Goal: Task Accomplishment & Management: Complete application form

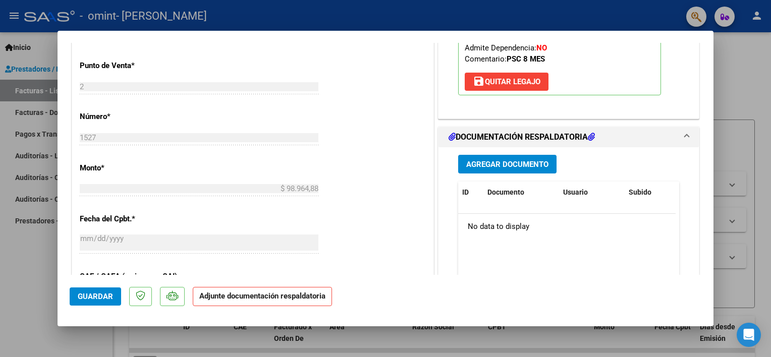
scroll to position [404, 0]
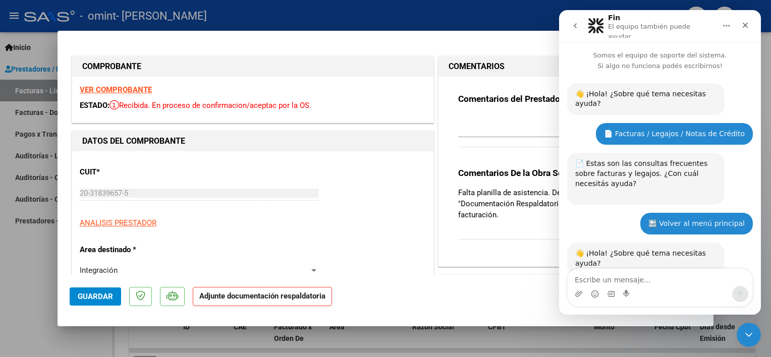
scroll to position [1, 0]
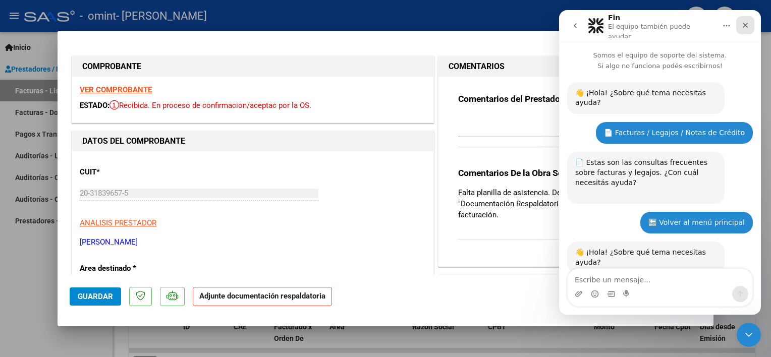
click at [746, 28] on div "Cerrar" at bounding box center [745, 25] width 18 height 18
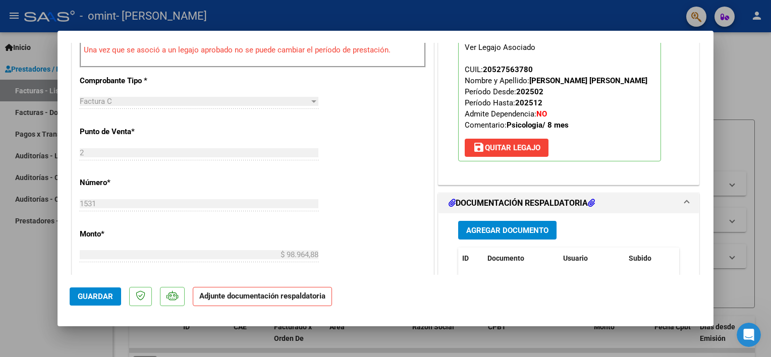
scroll to position [404, 0]
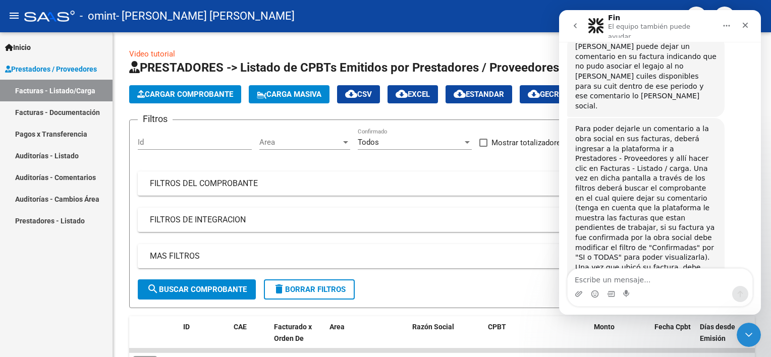
scroll to position [923, 0]
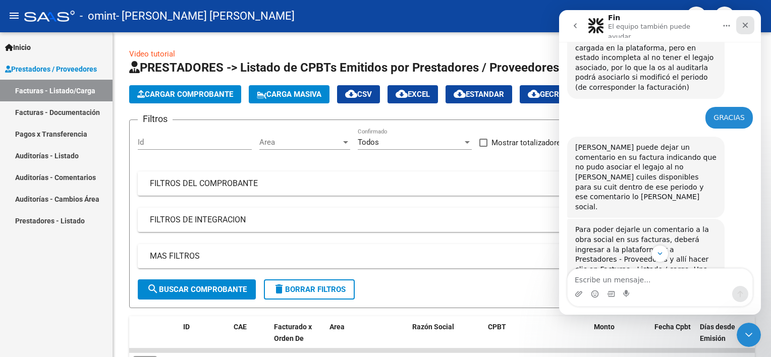
click at [745, 27] on div "Cerrar" at bounding box center [745, 25] width 18 height 18
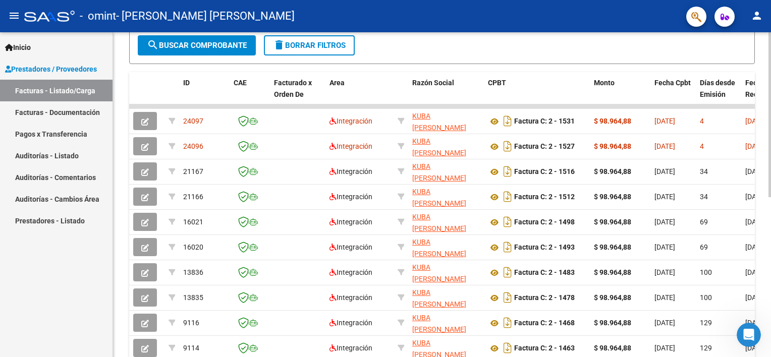
scroll to position [252, 0]
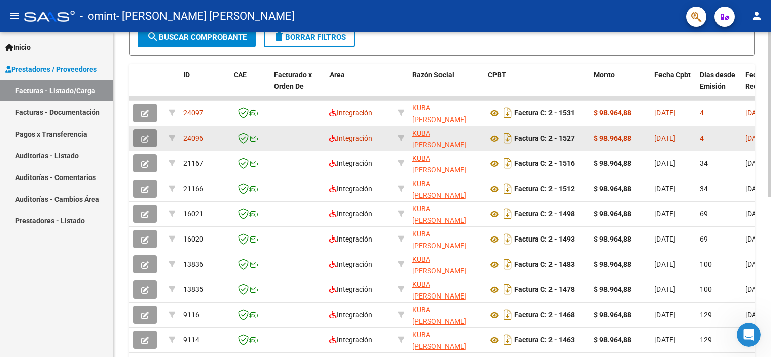
click at [146, 135] on icon "button" at bounding box center [145, 139] width 8 height 8
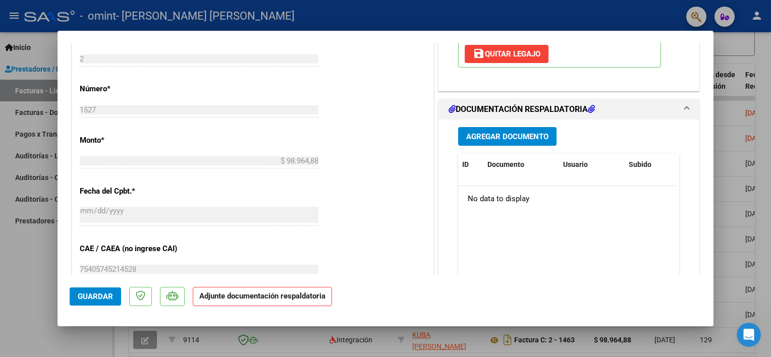
scroll to position [454, 0]
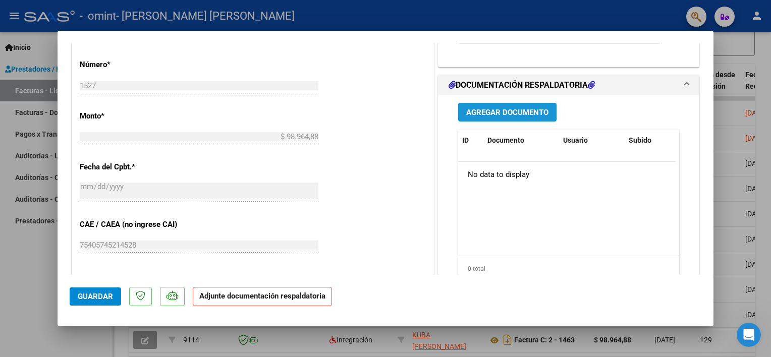
click at [486, 117] on button "Agregar Documento" at bounding box center [507, 112] width 98 height 19
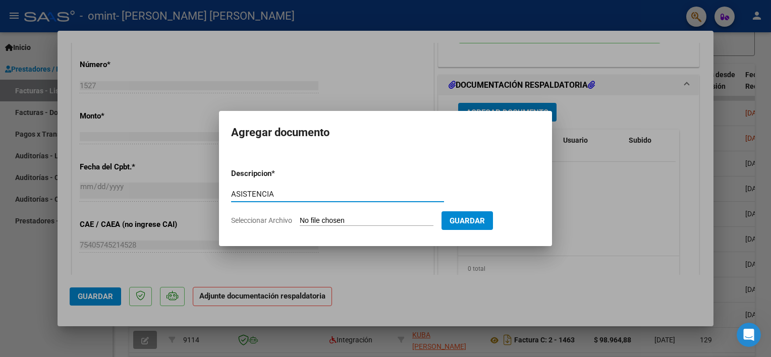
type input "ASISTENCIA"
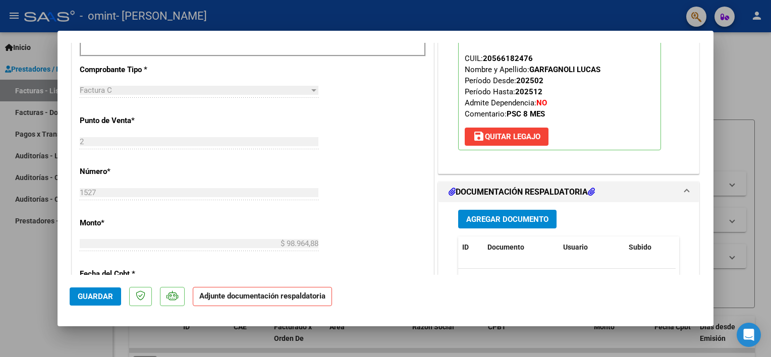
scroll to position [404, 0]
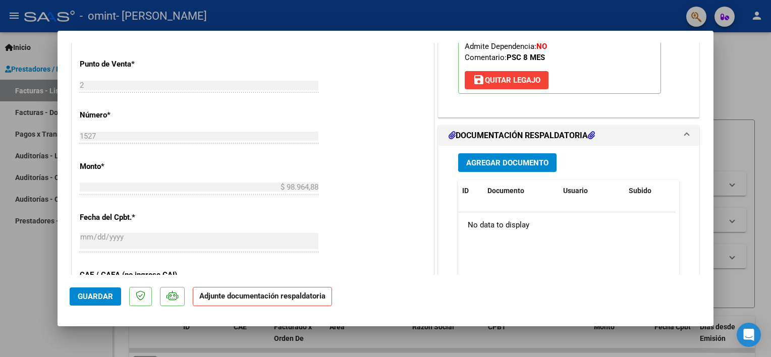
click at [510, 158] on span "Agregar Documento" at bounding box center [507, 162] width 82 height 9
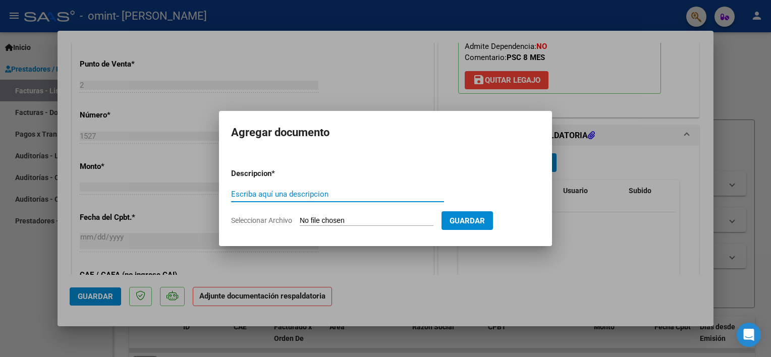
click at [265, 202] on div "Escriba aquí una descripcion" at bounding box center [337, 199] width 213 height 25
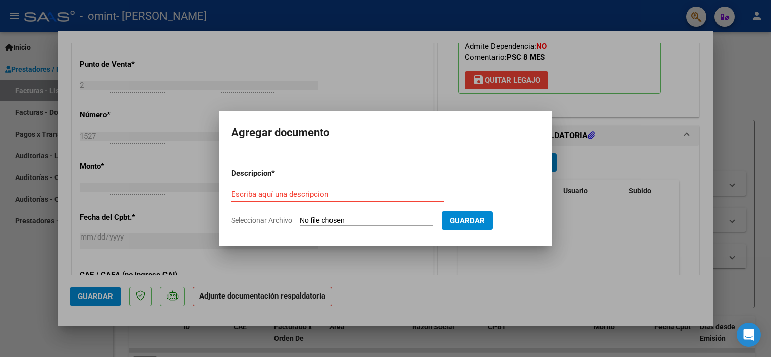
click at [264, 194] on input "Escriba aquí una descripcion" at bounding box center [337, 194] width 213 height 9
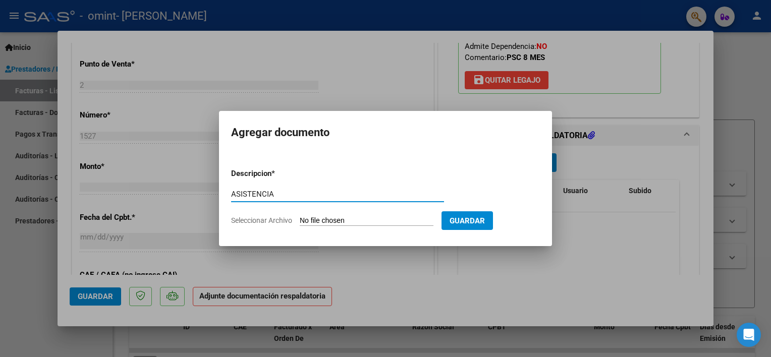
type input "ASISTENCIA"
click at [319, 219] on input "Seleccionar Archivo" at bounding box center [367, 221] width 134 height 10
type input "C:\fakepath\GARFAGNOLI - SEPT.pdf"
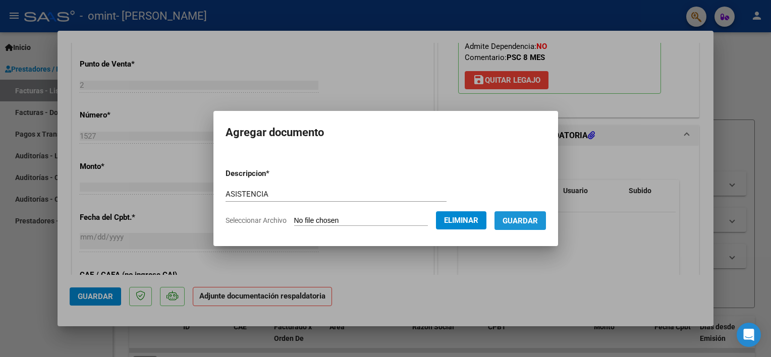
click at [519, 217] on span "Guardar" at bounding box center [519, 220] width 35 height 9
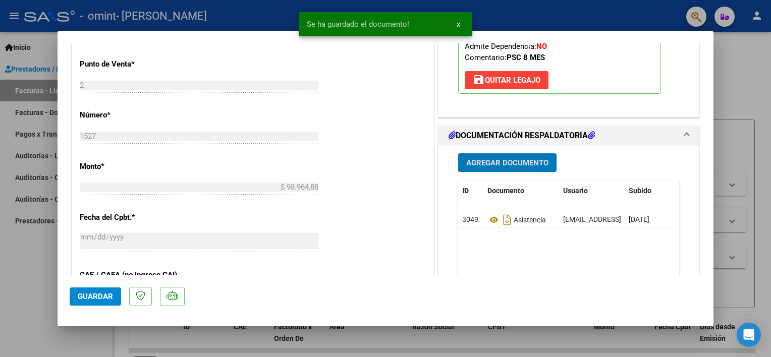
click at [99, 291] on button "Guardar" at bounding box center [95, 297] width 51 height 18
click at [457, 26] on span "x" at bounding box center [458, 24] width 4 height 9
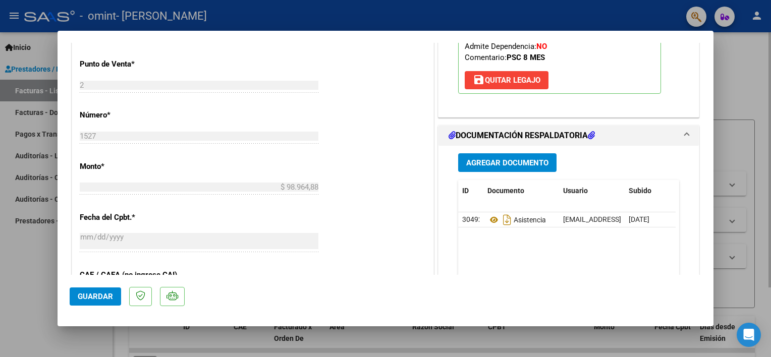
click at [742, 91] on div at bounding box center [385, 178] width 771 height 357
type input "$ 0,00"
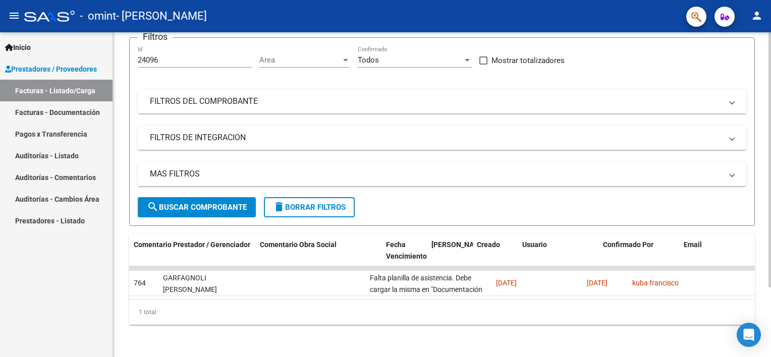
scroll to position [0, 1501]
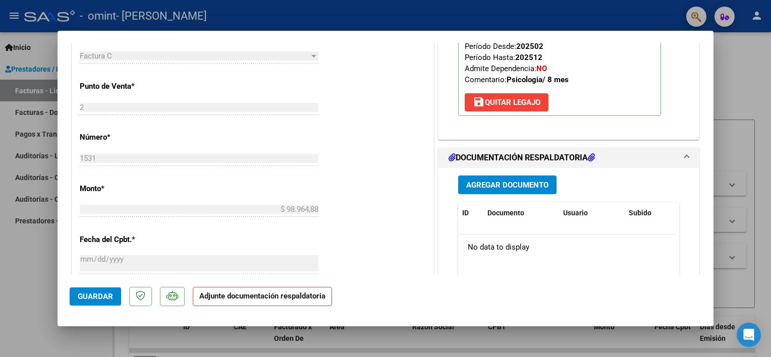
scroll to position [404, 0]
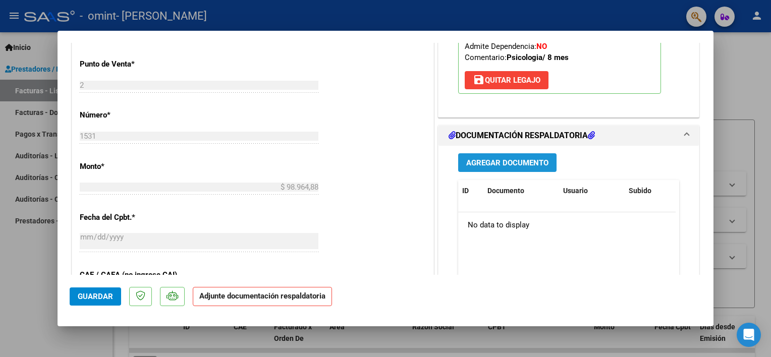
click at [498, 159] on span "Agregar Documento" at bounding box center [507, 162] width 82 height 9
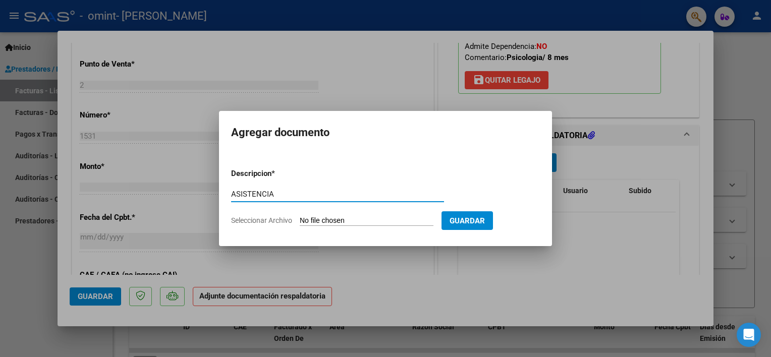
type input "ASISTENCIA"
click at [370, 220] on input "Seleccionar Archivo" at bounding box center [367, 221] width 134 height 10
type input "C:\fakepath\[PERSON_NAME] - SEPT.pdf"
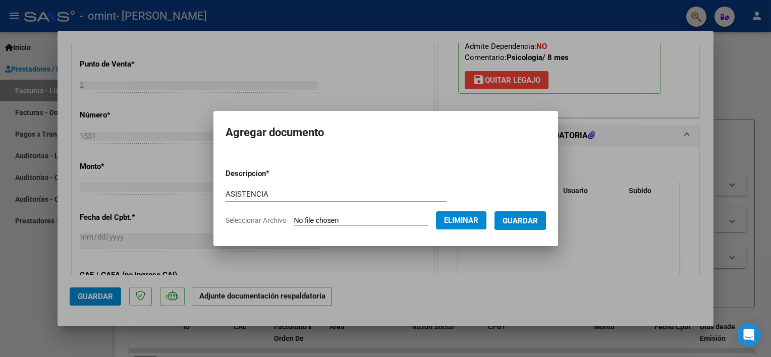
click at [519, 216] on span "Guardar" at bounding box center [519, 220] width 35 height 9
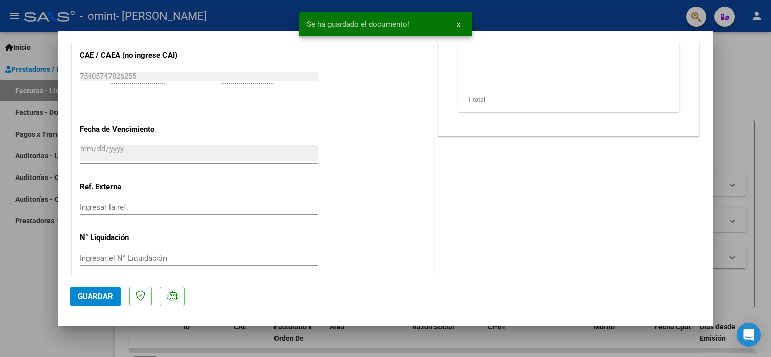
scroll to position [633, 0]
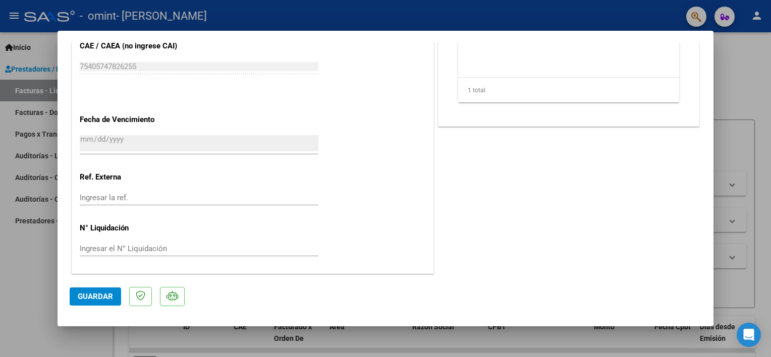
click at [87, 295] on span "Guardar" at bounding box center [95, 296] width 35 height 9
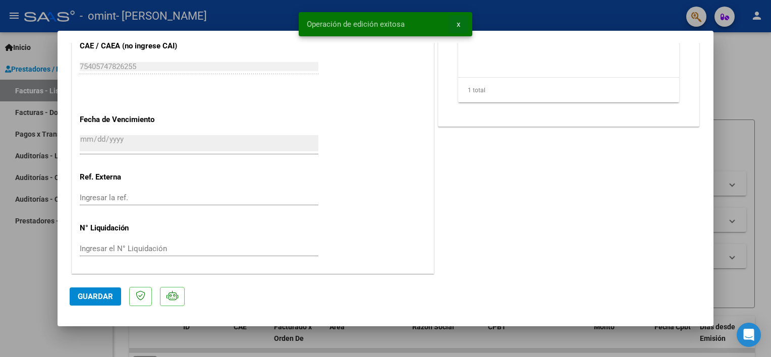
click at [458, 23] on span "x" at bounding box center [458, 24] width 4 height 9
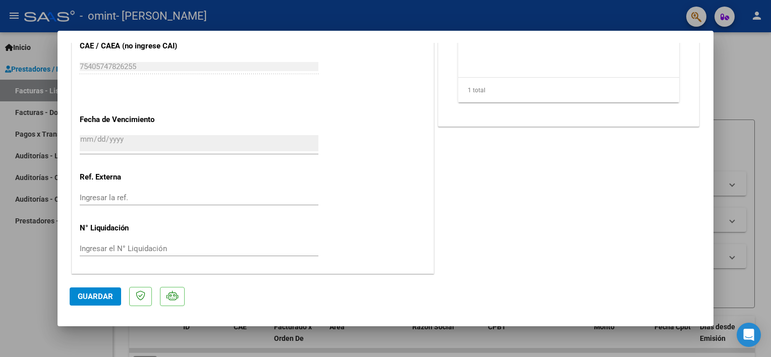
click at [736, 79] on div at bounding box center [385, 178] width 771 height 357
type input "$ 0,00"
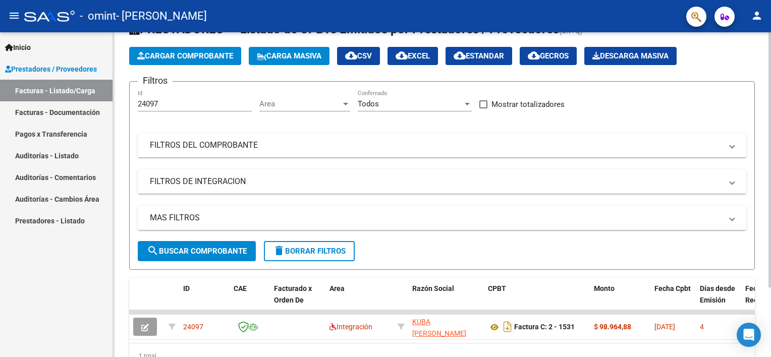
scroll to position [88, 0]
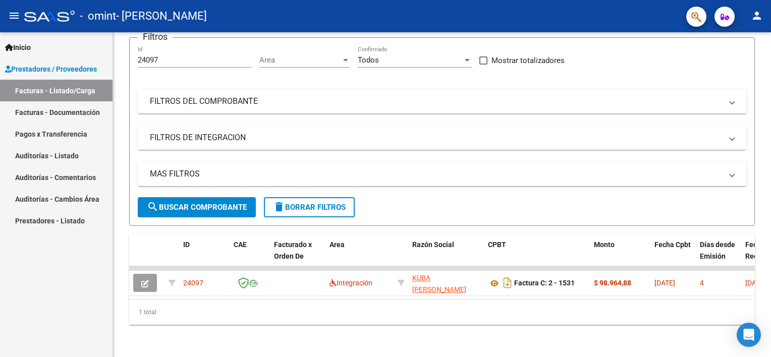
click at [53, 91] on link "Facturas - Listado/Carga" at bounding box center [56, 91] width 112 height 22
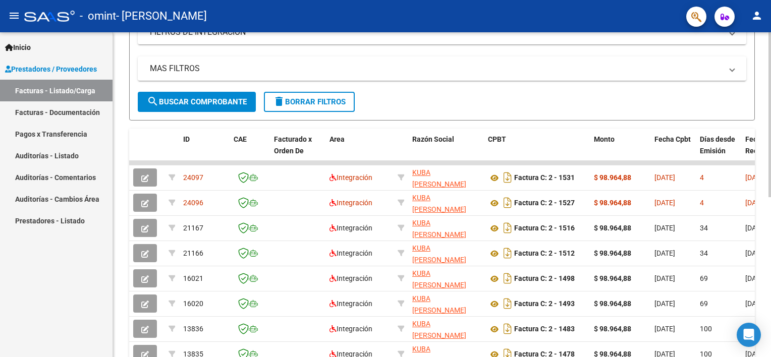
scroll to position [202, 0]
